Goal: Task Accomplishment & Management: Manage account settings

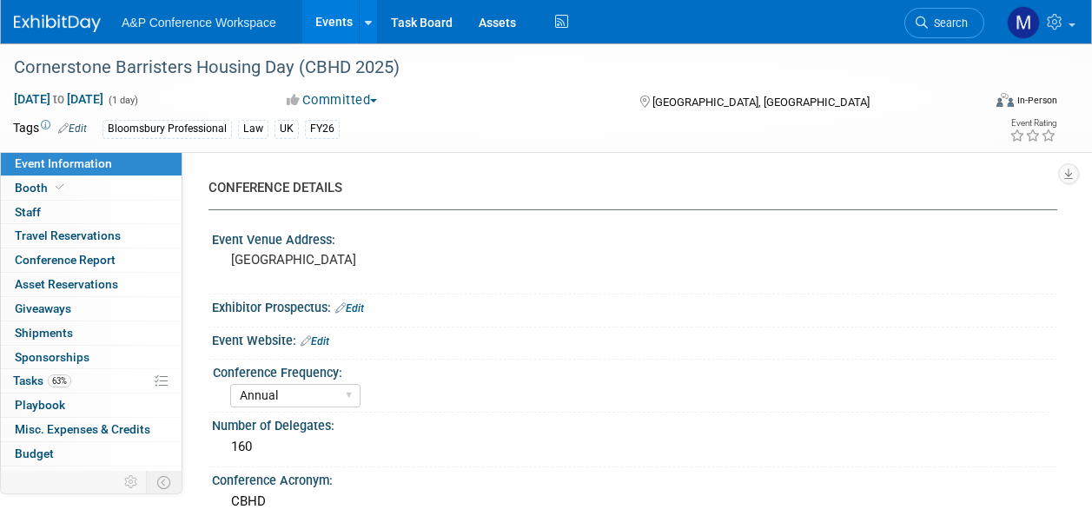
select select "Annual"
select select "Level 2"
select select "In-Person Booth"
select select "Law"
select select "Bloomsbury Professional"
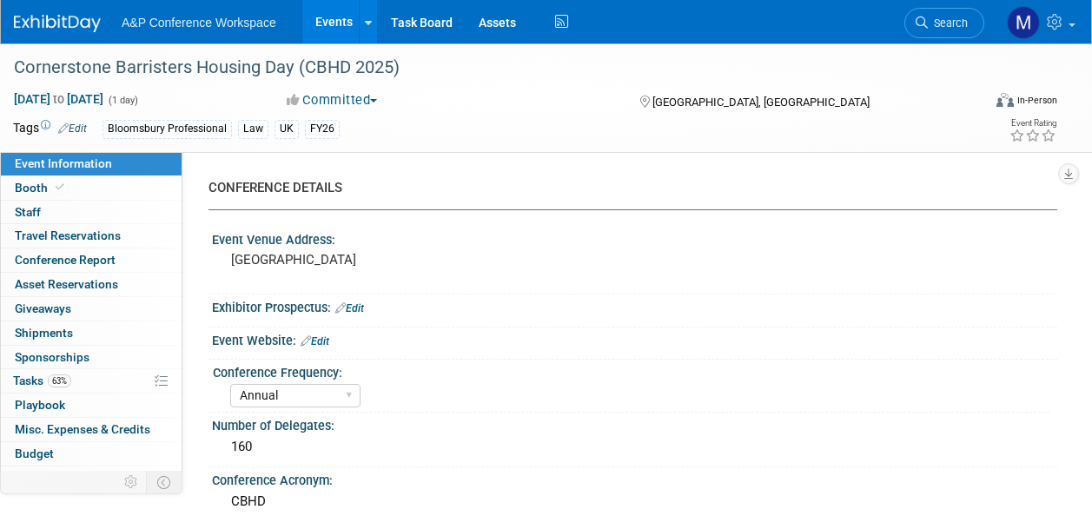
select select "[PERSON_NAME]"
select select "Brand/Subject Presence​"
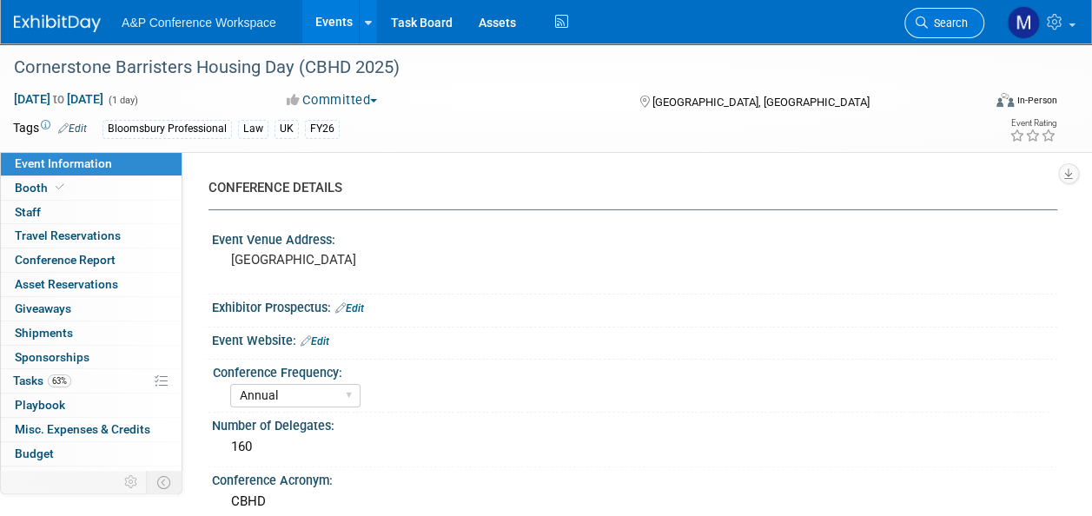
click at [948, 33] on link "Search" at bounding box center [944, 23] width 80 height 30
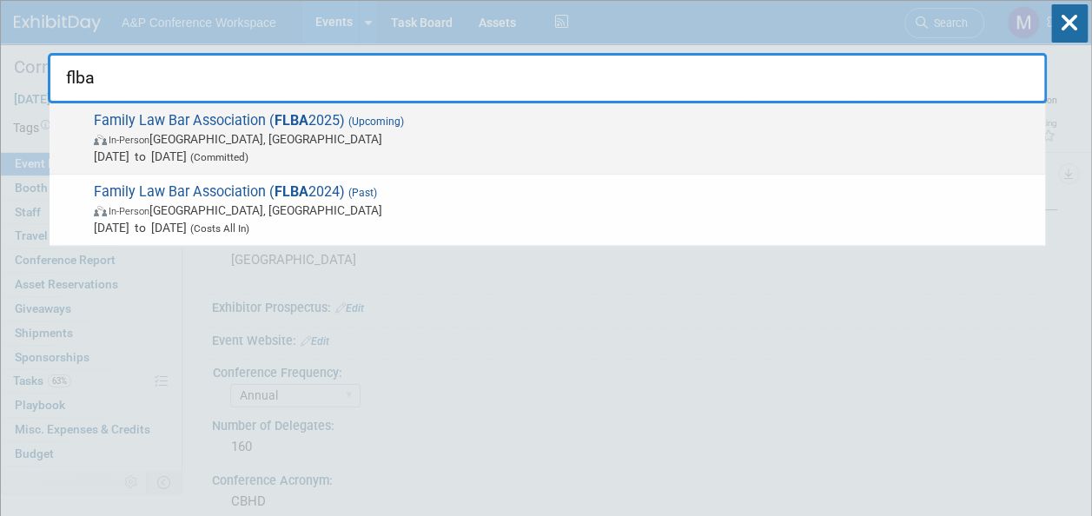
type input "flba"
click at [345, 117] on span "Family Law Bar Association ( FLBA 2025) (Upcoming) In-Person [GEOGRAPHIC_DATA],…" at bounding box center [563, 138] width 948 height 53
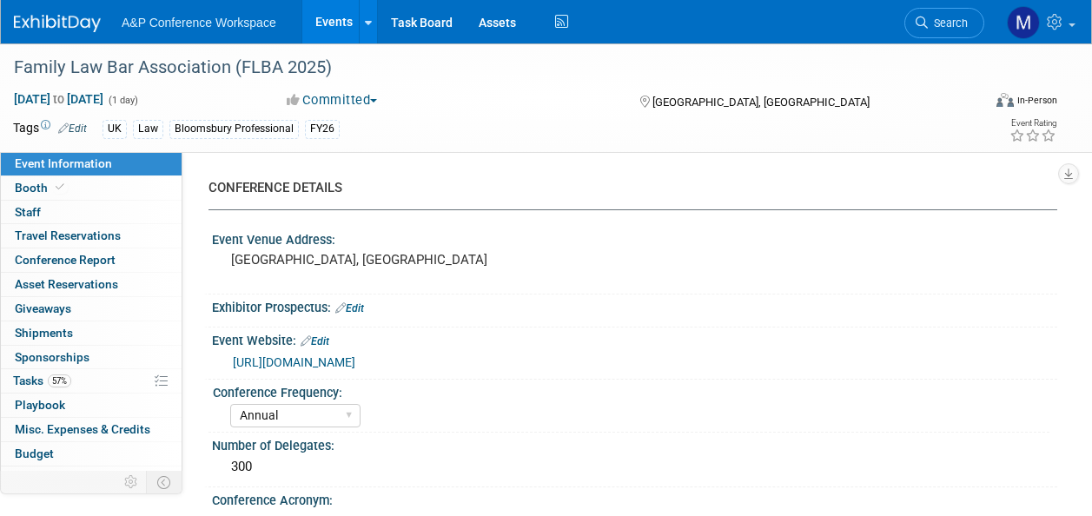
select select "Annual"
select select "Level 2"
select select "In-Person Booth"
select select "Law"
select select "Bloomsbury Professional"
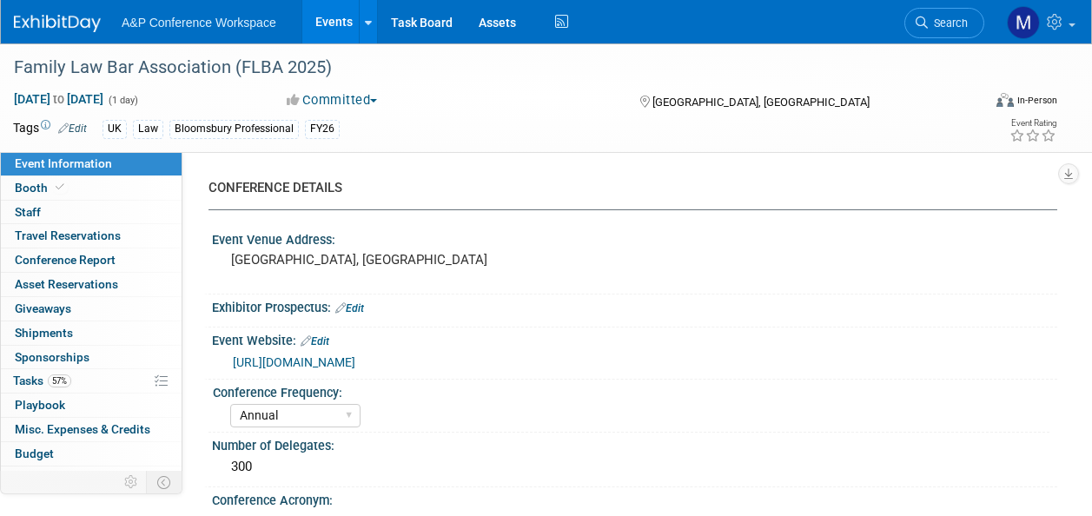
select select "[PERSON_NAME]"
select select "Networking/Commissioning"
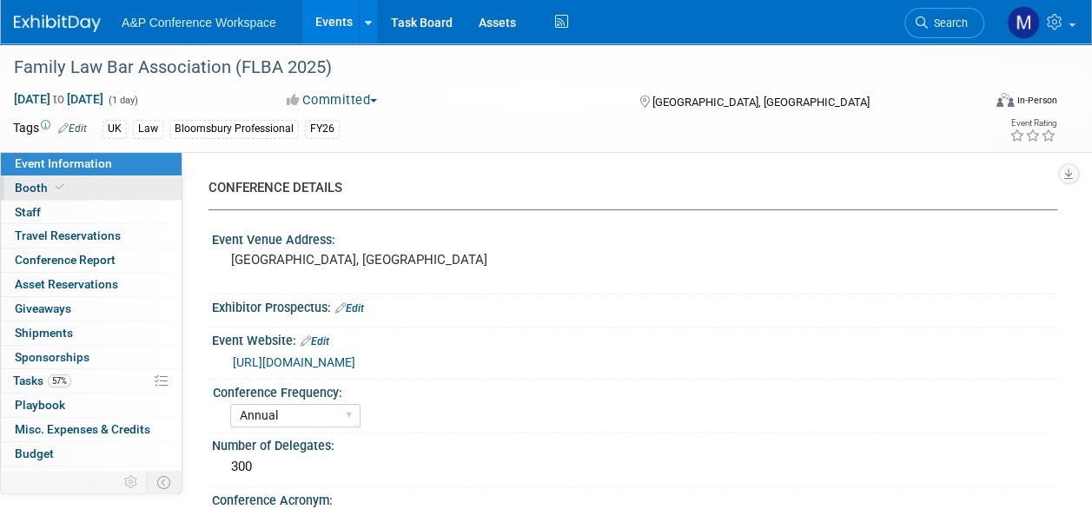
click at [101, 182] on link "Booth" at bounding box center [91, 187] width 181 height 23
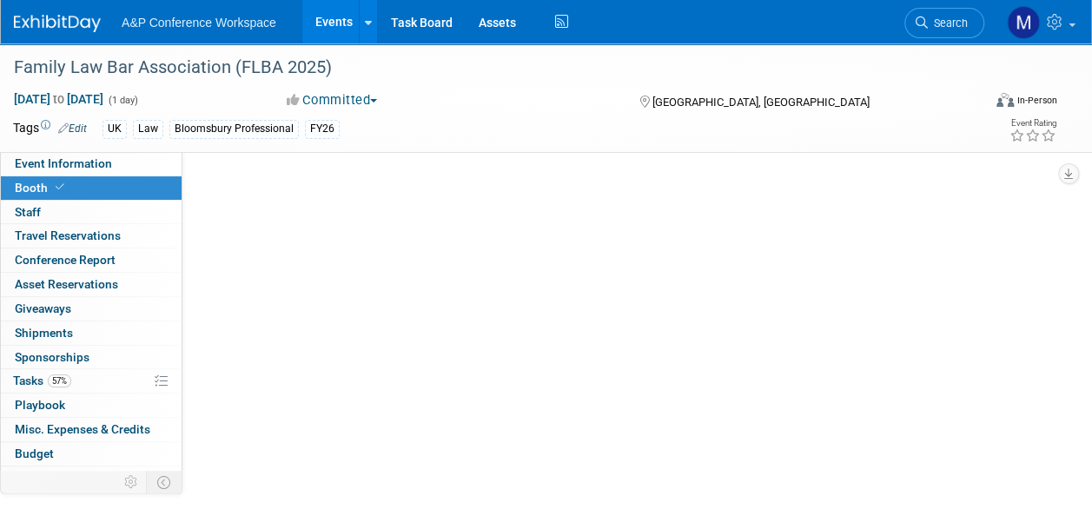
select select "BPTL"
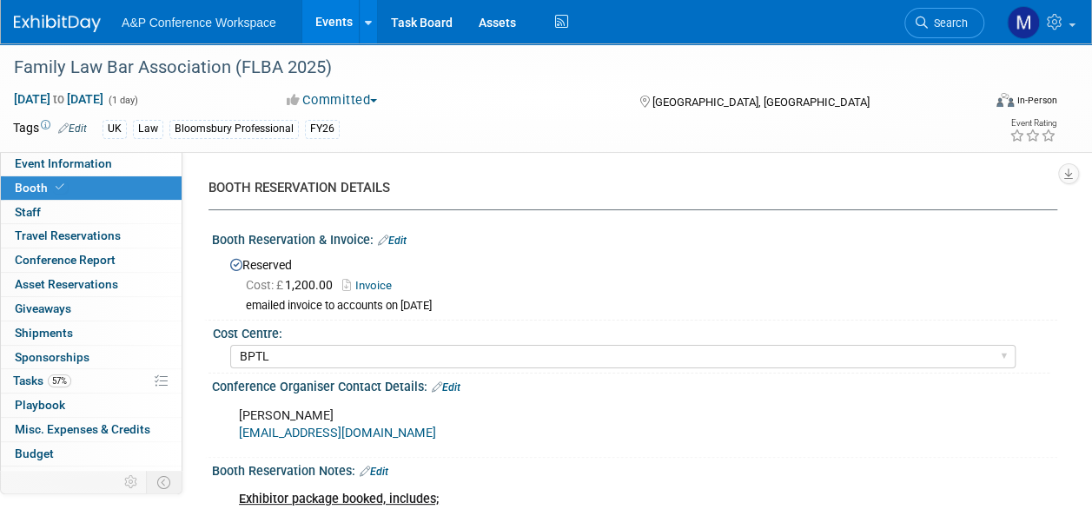
click at [370, 283] on link "Invoice" at bounding box center [371, 285] width 58 height 13
